Goal: Check status: Check status

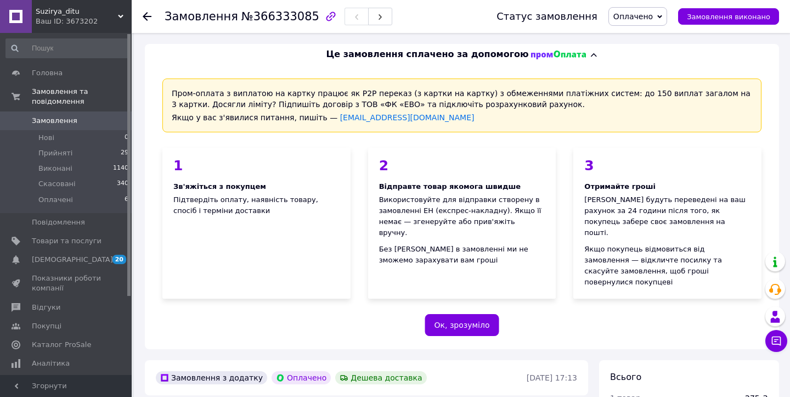
scroll to position [320, 0]
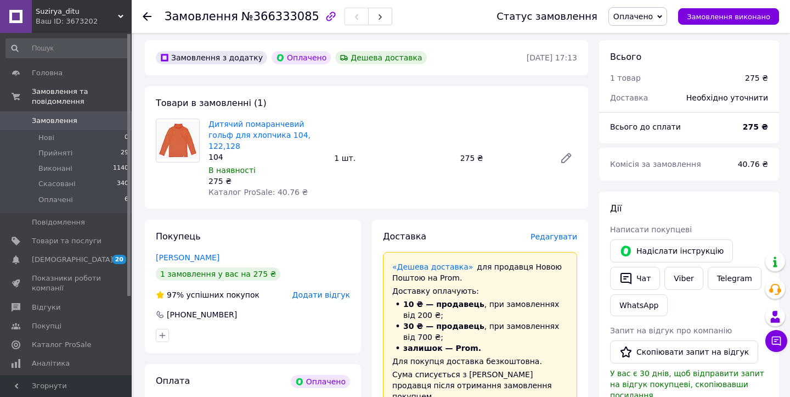
click at [76, 119] on span "Замовлення" at bounding box center [67, 121] width 70 height 10
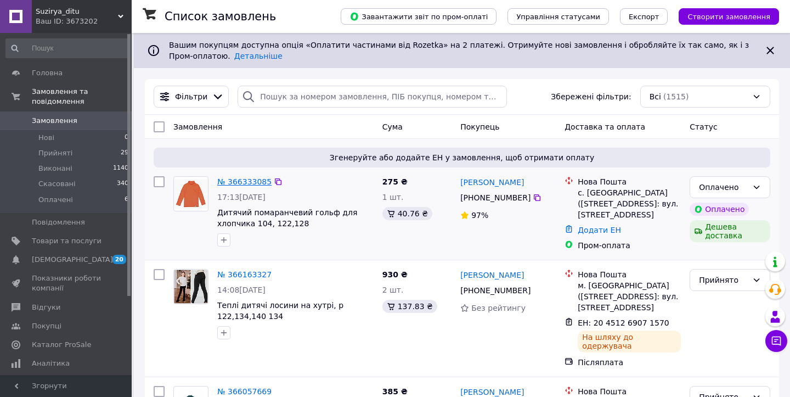
click at [237, 185] on link "№ 366333085" at bounding box center [244, 181] width 54 height 9
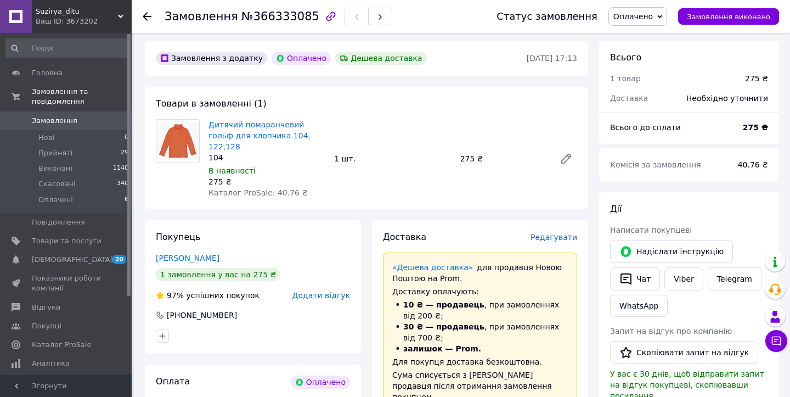
scroll to position [323, 0]
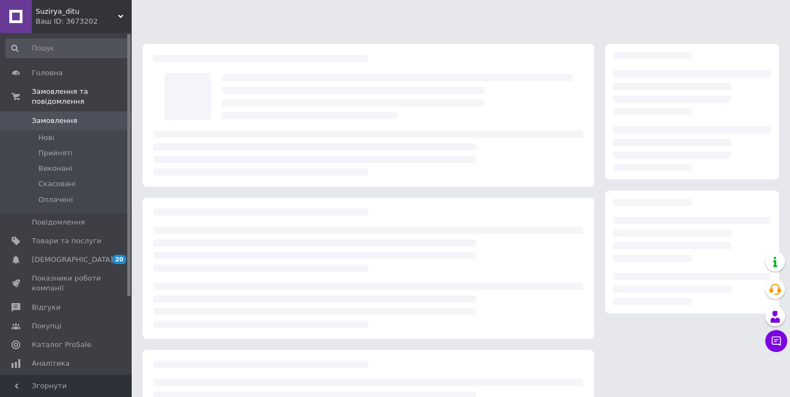
scroll to position [105, 0]
